Goal: Complete application form

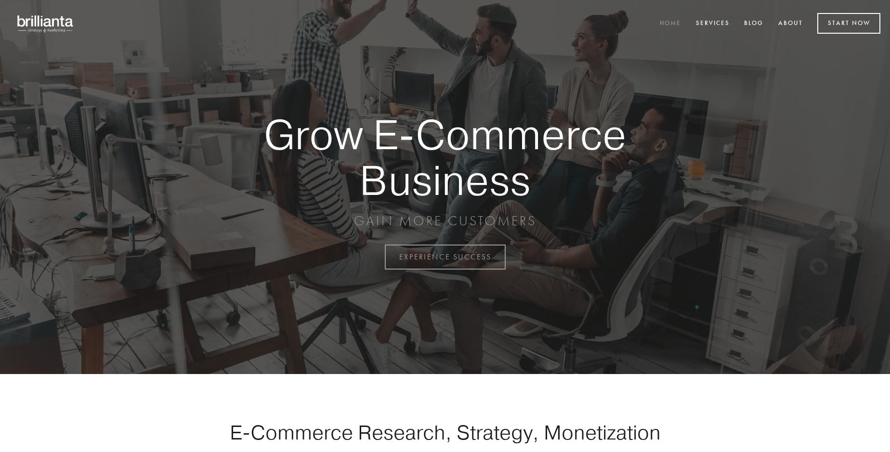
scroll to position [2525, 0]
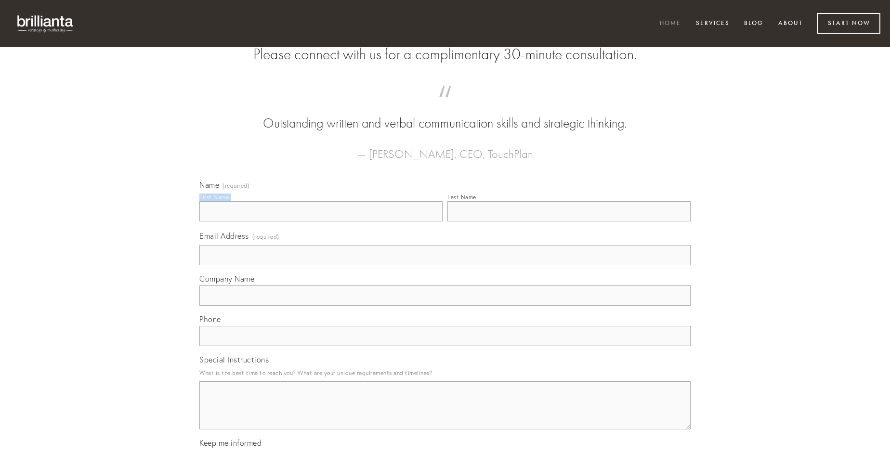
type input "[PERSON_NAME]"
click at [569, 222] on input "Last Name" at bounding box center [568, 211] width 243 height 20
type input "[PERSON_NAME]"
click at [445, 265] on input "Email Address (required)" at bounding box center [444, 255] width 491 height 20
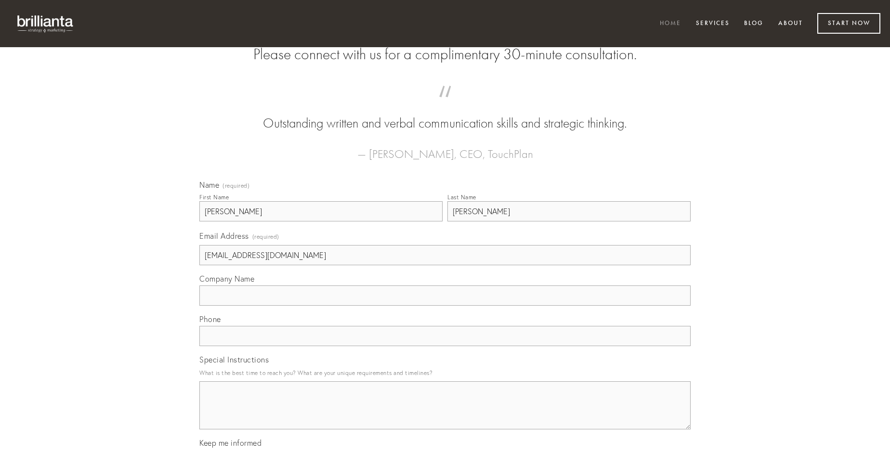
type input "[EMAIL_ADDRESS][DOMAIN_NAME]"
click at [445, 306] on input "Company Name" at bounding box center [444, 296] width 491 height 20
type input "conqueror"
click at [445, 346] on input "text" at bounding box center [444, 336] width 491 height 20
click at [445, 414] on textarea "Special Instructions" at bounding box center [444, 405] width 491 height 48
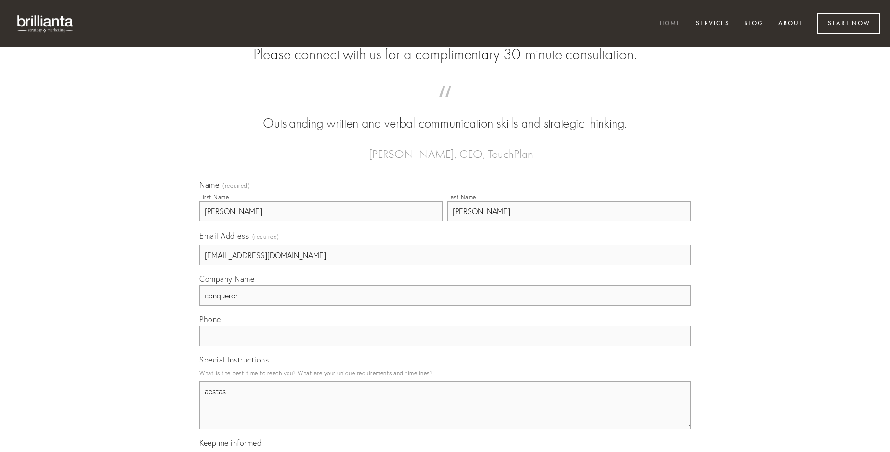
type textarea "aestas"
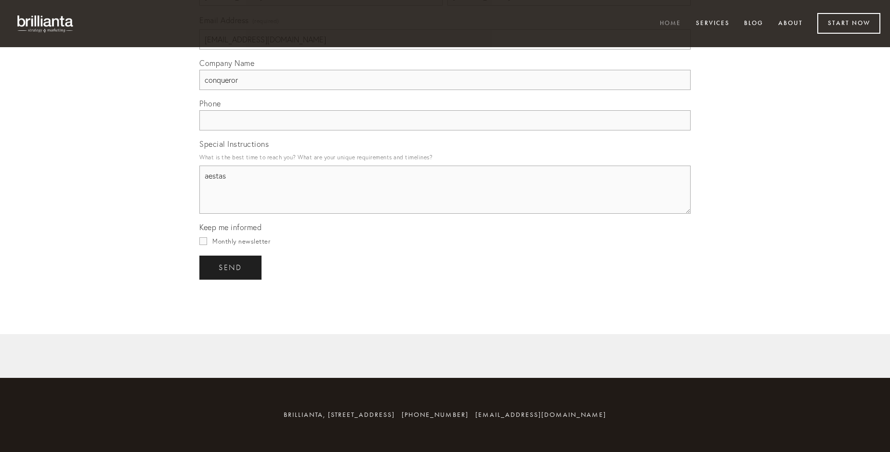
click at [231, 267] on span "send" at bounding box center [231, 267] width 24 height 9
